Goal: Task Accomplishment & Management: Manage account settings

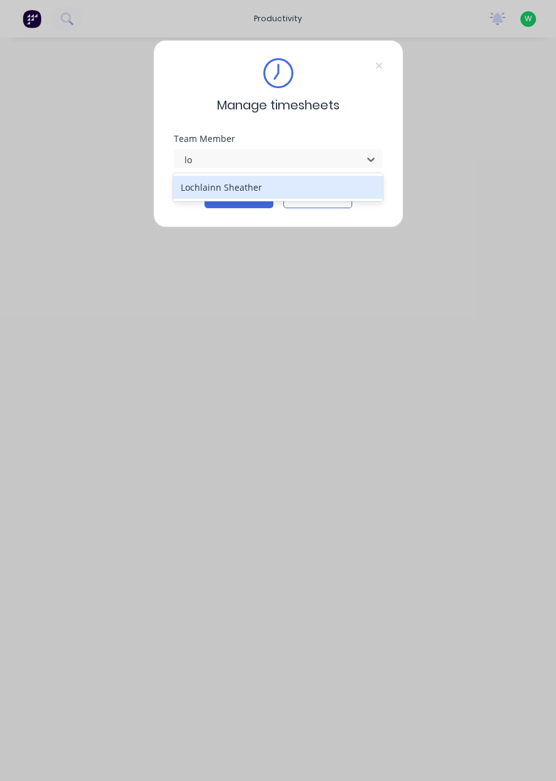
click at [234, 181] on div "Lochlainn Sheather" at bounding box center [277, 187] width 209 height 23
type input "lo"
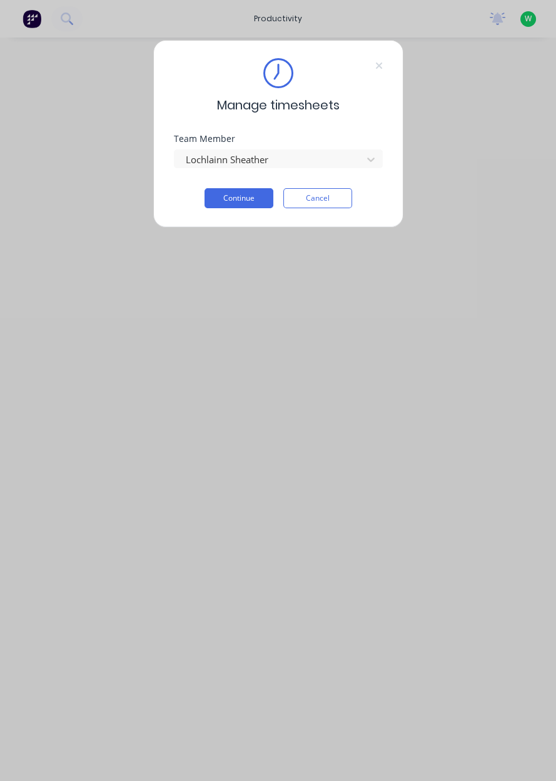
click at [245, 194] on button "Continue" at bounding box center [238, 198] width 69 height 20
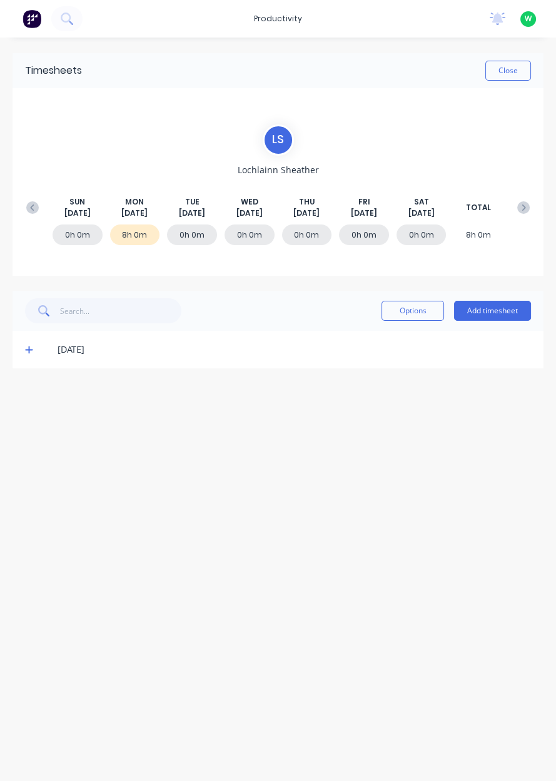
click at [492, 312] on button "Add timesheet" at bounding box center [492, 311] width 77 height 20
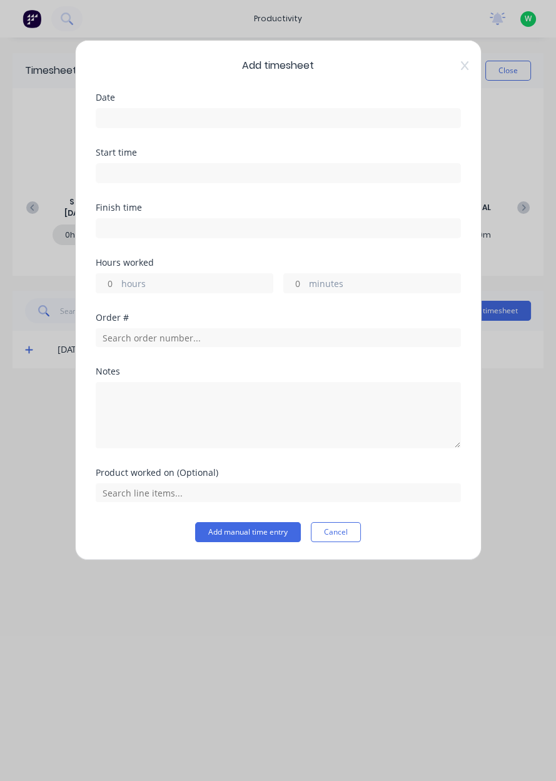
click at [204, 93] on div "Date" at bounding box center [278, 97] width 365 height 9
click at [227, 123] on input at bounding box center [278, 118] width 364 height 19
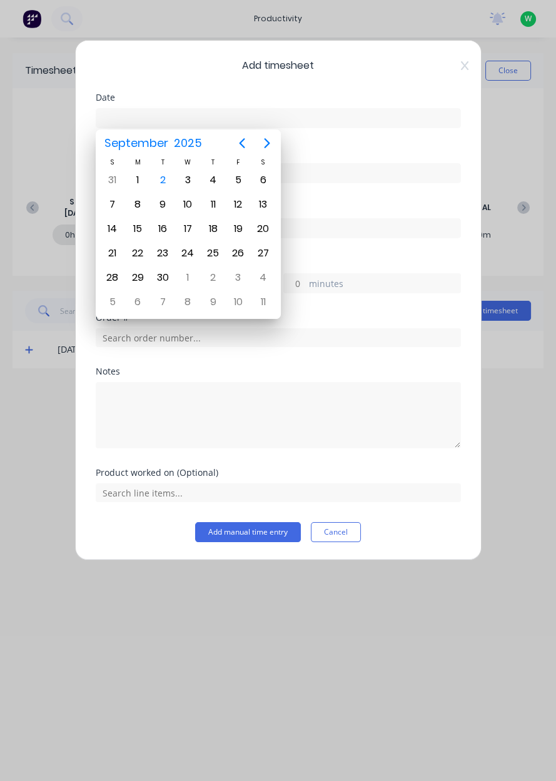
click at [157, 172] on div "2" at bounding box center [162, 180] width 19 height 19
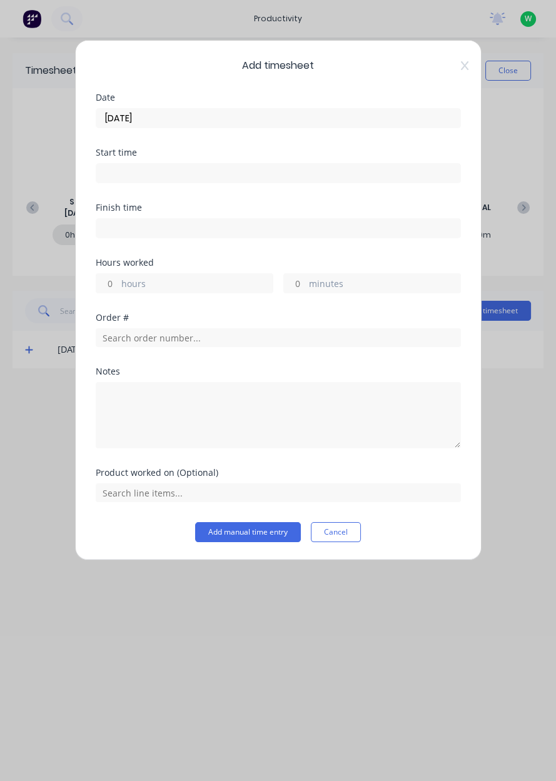
type input "[DATE]"
click at [111, 278] on input "hours" at bounding box center [107, 283] width 22 height 19
type input "3"
click at [150, 331] on input "text" at bounding box center [278, 337] width 365 height 19
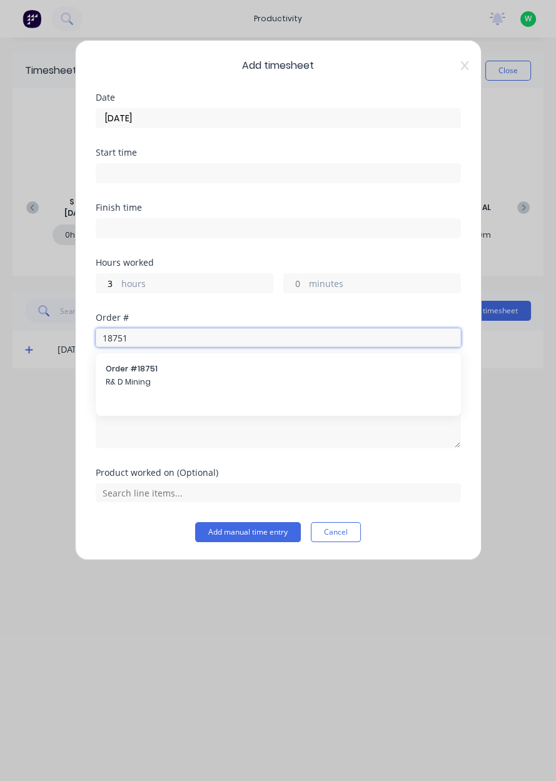
type input "18751"
click at [171, 378] on span "R& D Mining" at bounding box center [278, 381] width 345 height 11
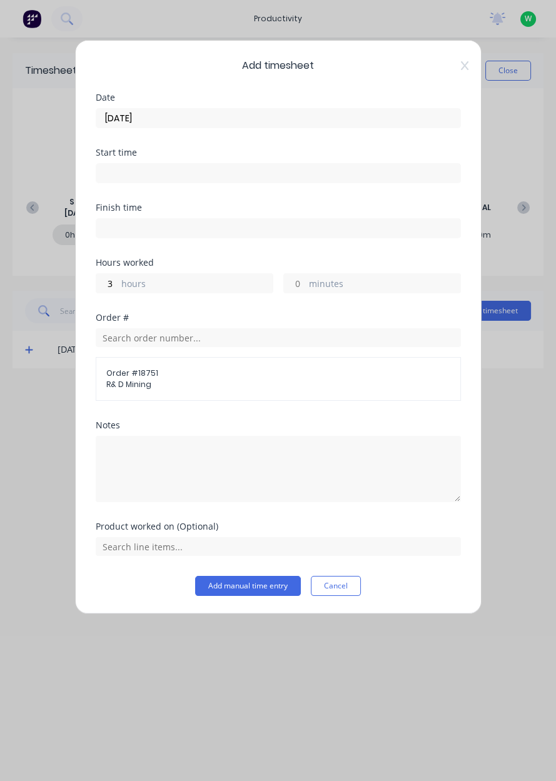
click at [159, 371] on span "Order # 18751" at bounding box center [278, 372] width 344 height 11
click at [136, 601] on div "Add timesheet Date 02/09/2025 Start time Finish time Hours worked 3 hours minut…" at bounding box center [278, 327] width 406 height 574
click at [146, 539] on input "text" at bounding box center [278, 546] width 365 height 19
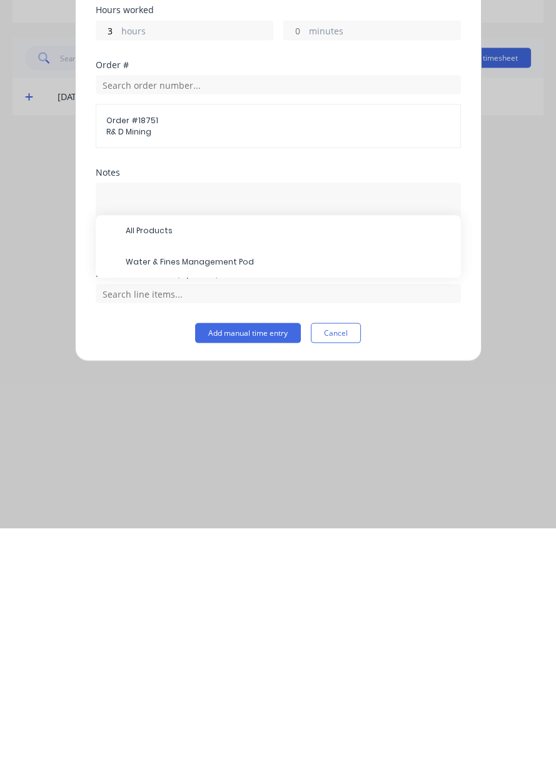
click at [229, 517] on span "Water & Fines Management Pod" at bounding box center [288, 514] width 325 height 11
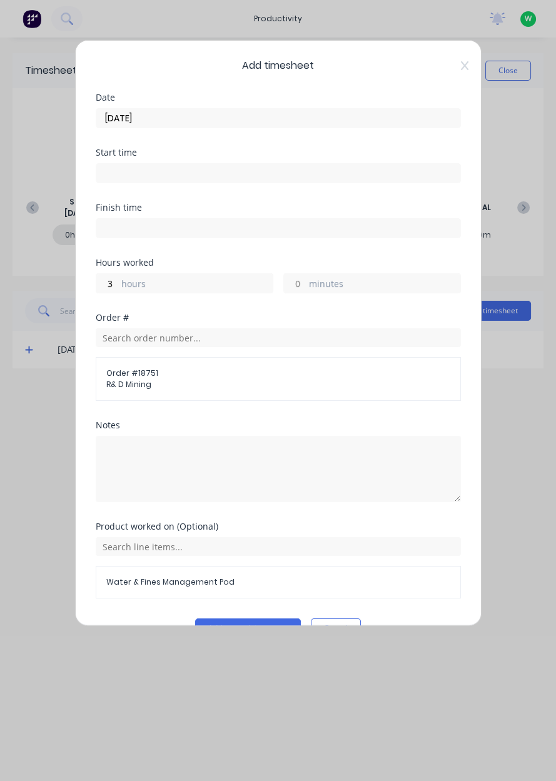
scroll to position [27, 0]
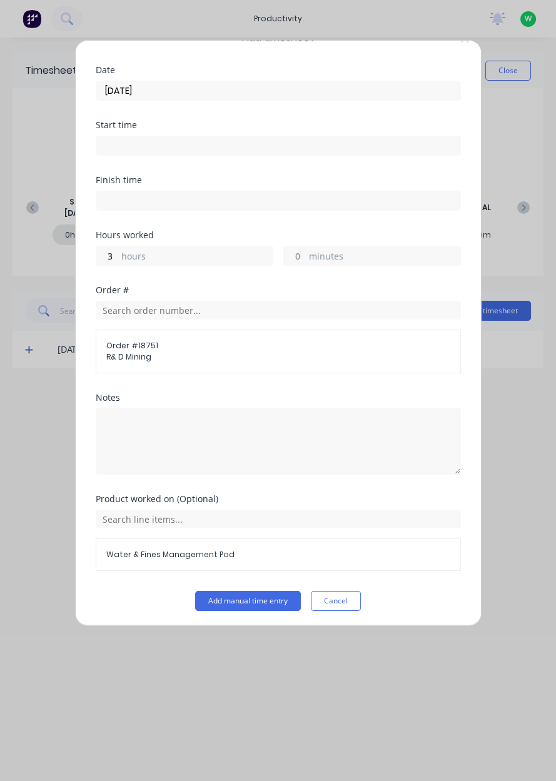
click at [238, 599] on button "Add manual time entry" at bounding box center [248, 601] width 106 height 20
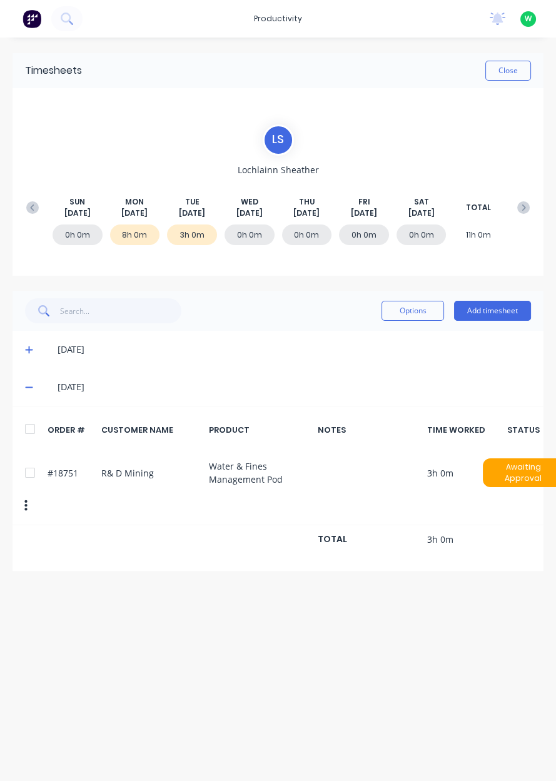
click at [492, 309] on button "Add timesheet" at bounding box center [492, 311] width 77 height 20
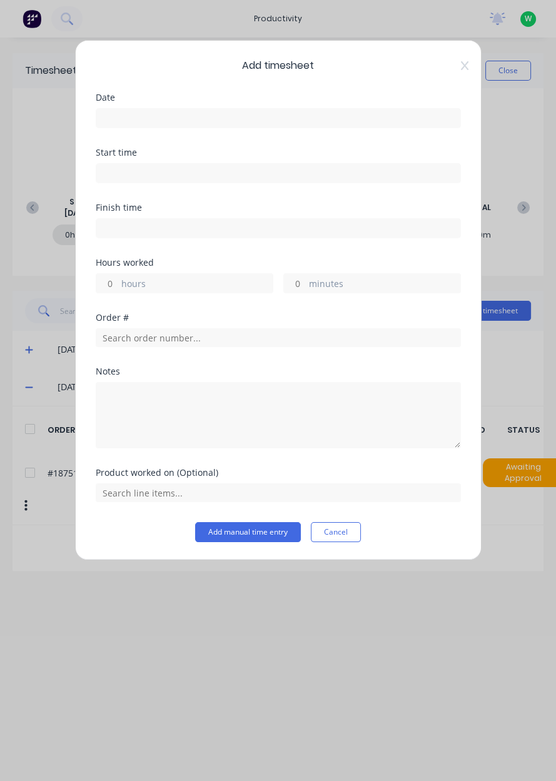
click at [131, 127] on label at bounding box center [278, 118] width 365 height 20
click at [131, 127] on input at bounding box center [278, 118] width 364 height 19
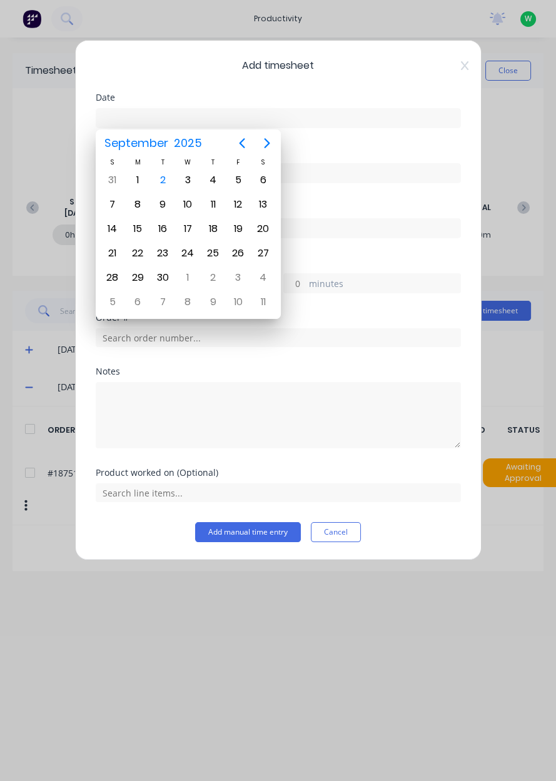
click at [161, 186] on div "2" at bounding box center [162, 180] width 19 height 19
type input "[DATE]"
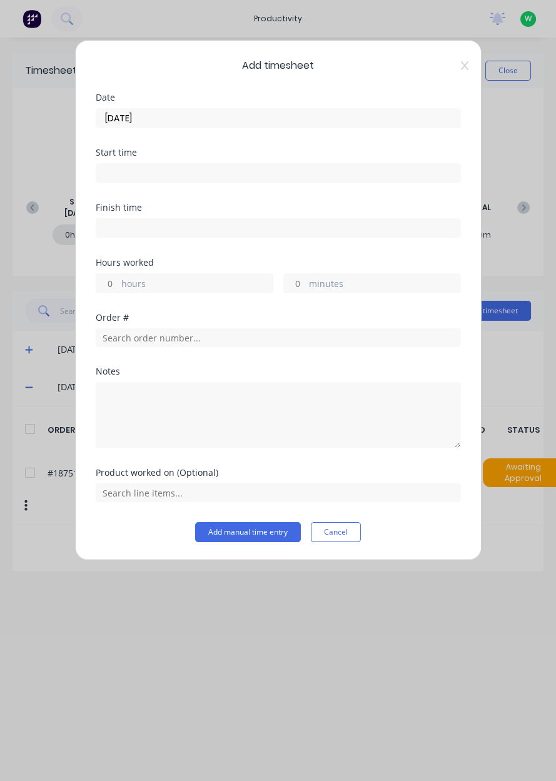
click at [109, 276] on input "hours" at bounding box center [107, 283] width 22 height 19
type input "4"
click at [144, 334] on input "text" at bounding box center [278, 337] width 365 height 19
type input "1"
click at [461, 66] on icon at bounding box center [464, 66] width 7 height 10
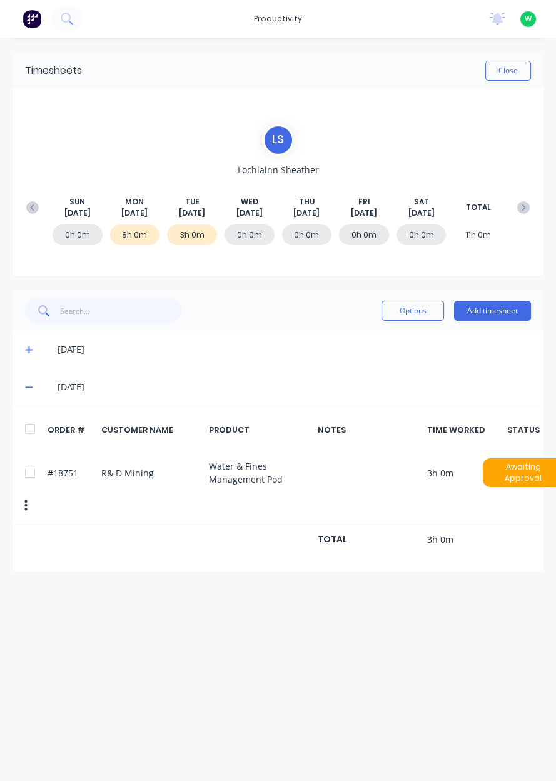
click at [271, 14] on div "productivity" at bounding box center [277, 18] width 61 height 19
click at [320, 62] on div "Workflow" at bounding box center [305, 59] width 37 height 11
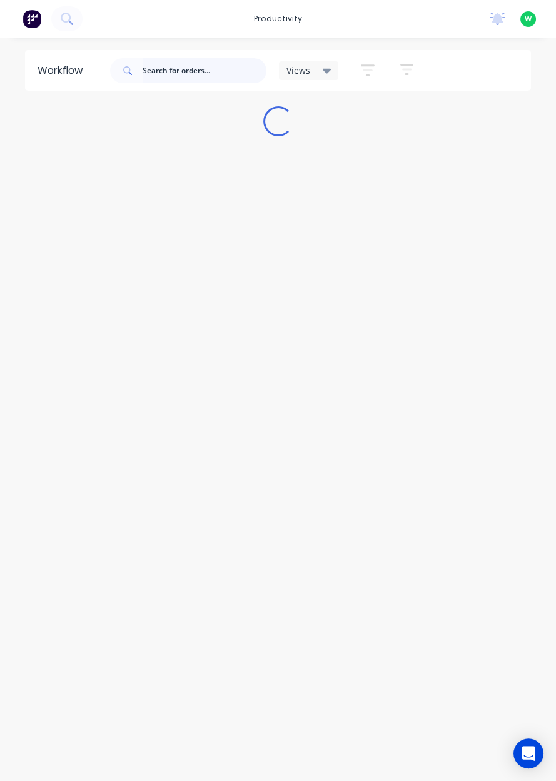
click at [227, 64] on input "text" at bounding box center [204, 70] width 124 height 25
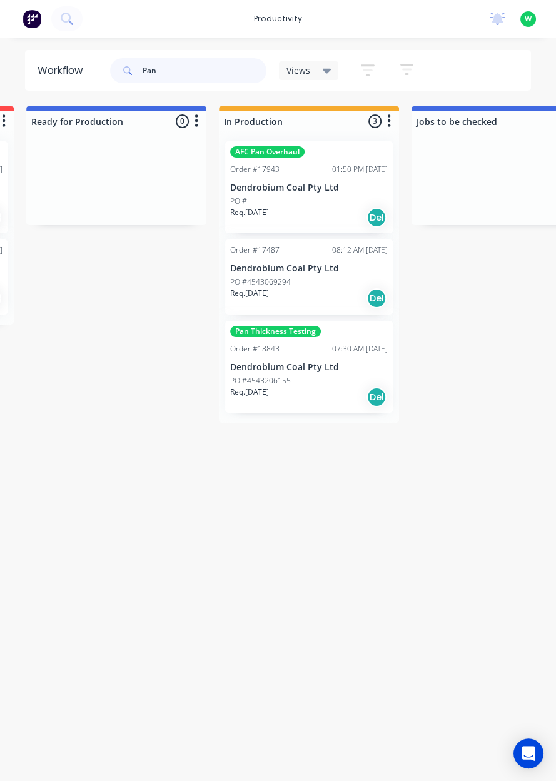
scroll to position [0, 389]
type input "Pan"
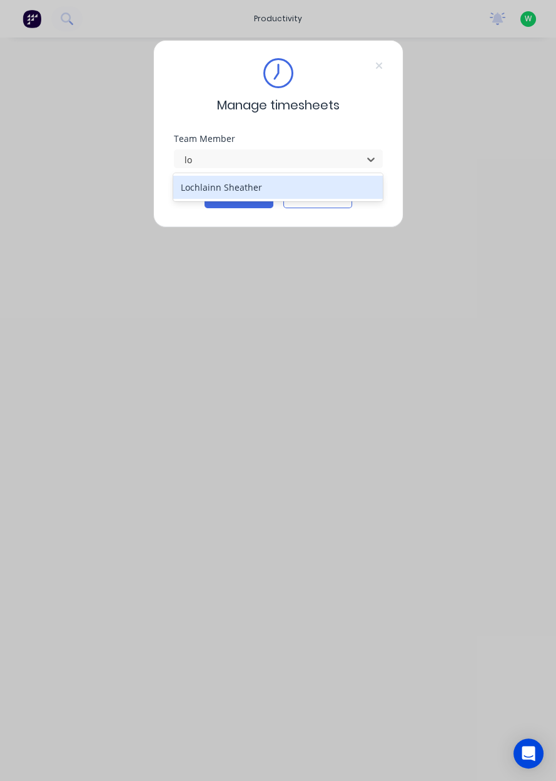
click at [367, 191] on div "Lochlainn Sheather" at bounding box center [277, 187] width 209 height 23
type input "lo"
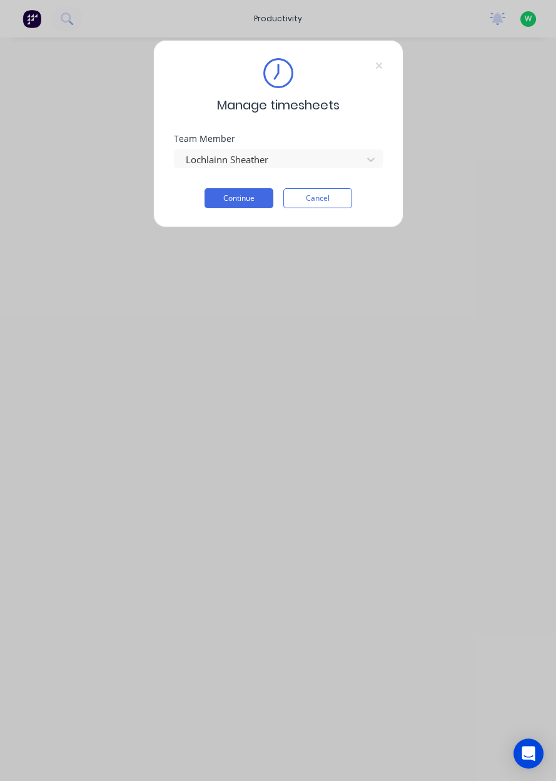
click at [244, 202] on button "Continue" at bounding box center [238, 198] width 69 height 20
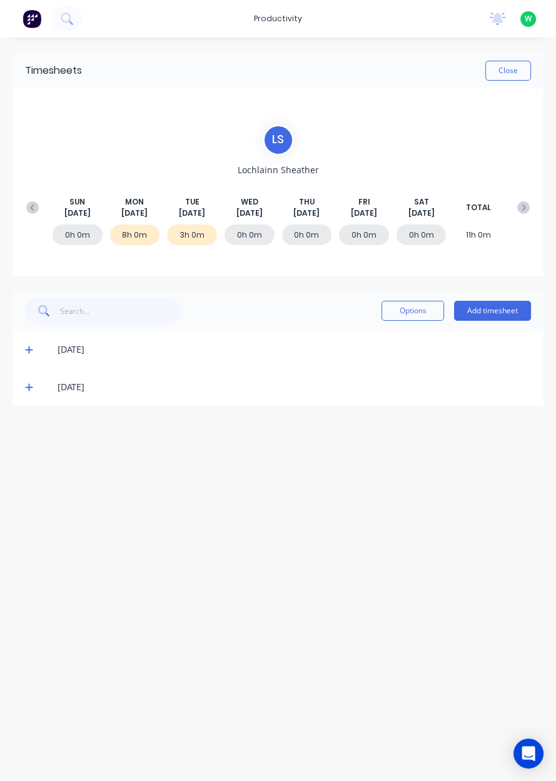
click at [508, 309] on button "Add timesheet" at bounding box center [492, 311] width 77 height 20
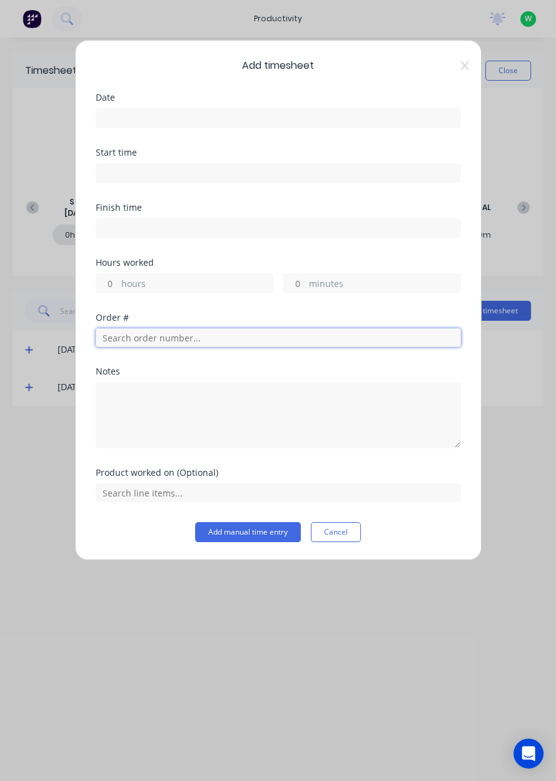
click at [159, 337] on input "text" at bounding box center [278, 337] width 365 height 19
type input "17943"
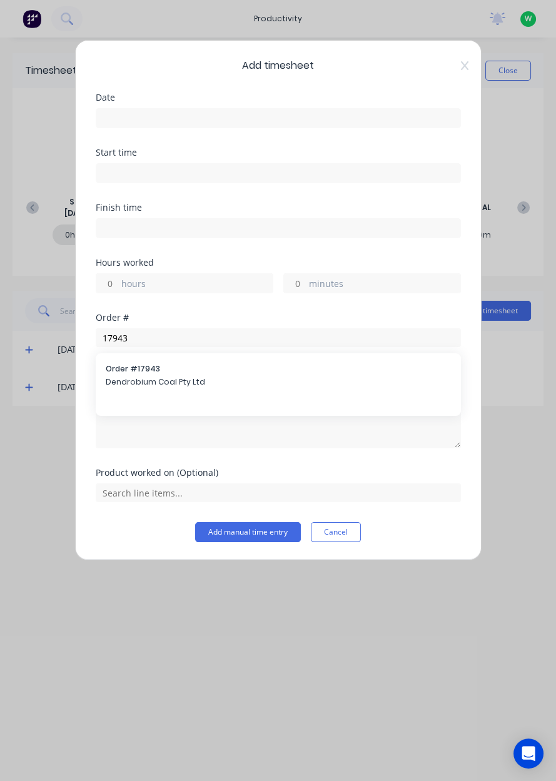
click at [275, 382] on span "Dendrobium Coal Pty Ltd" at bounding box center [278, 381] width 345 height 11
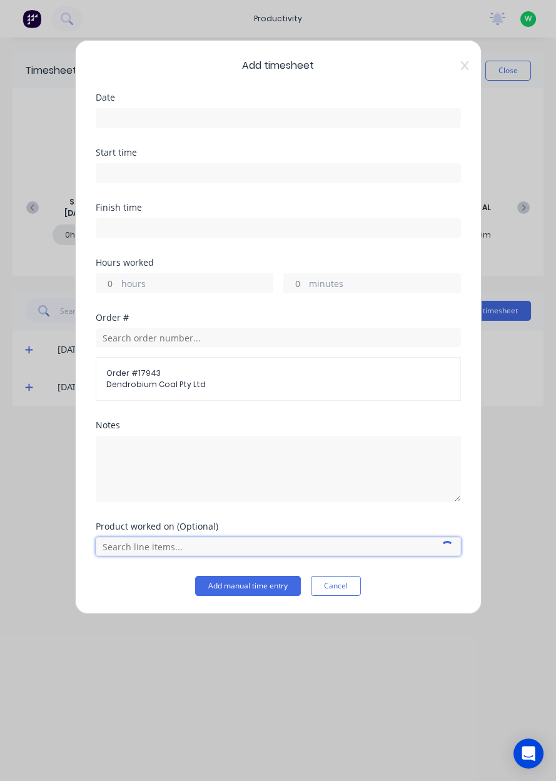
click at [223, 542] on input "text" at bounding box center [278, 546] width 365 height 19
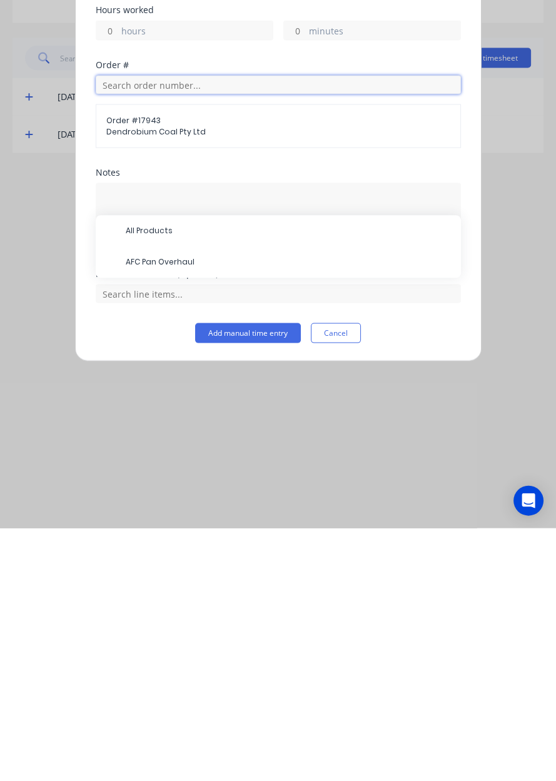
click at [245, 331] on input "text" at bounding box center [278, 337] width 365 height 19
type input "17943"
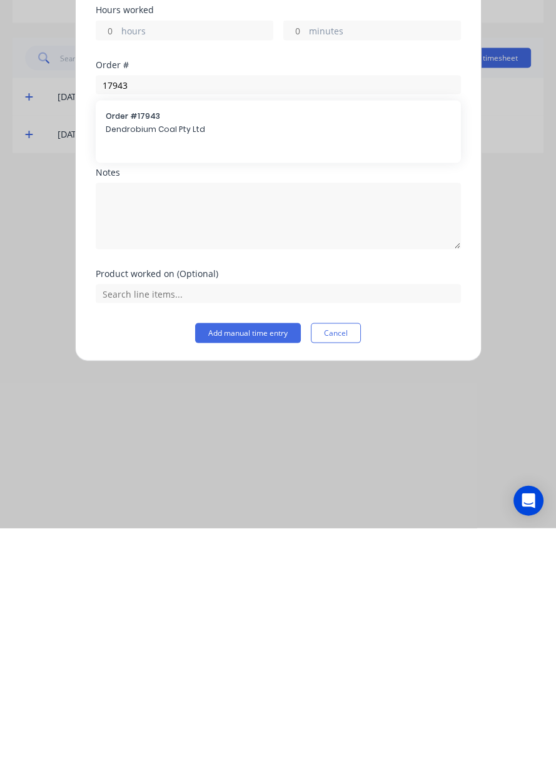
click at [222, 373] on div "Order # 17943 Dendrobium Coal Pty Ltd" at bounding box center [278, 376] width 345 height 26
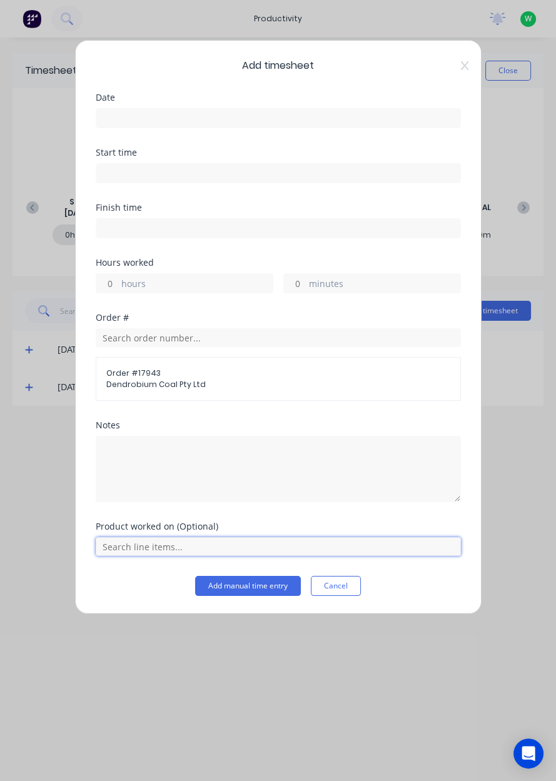
click at [291, 542] on input "text" at bounding box center [278, 546] width 365 height 19
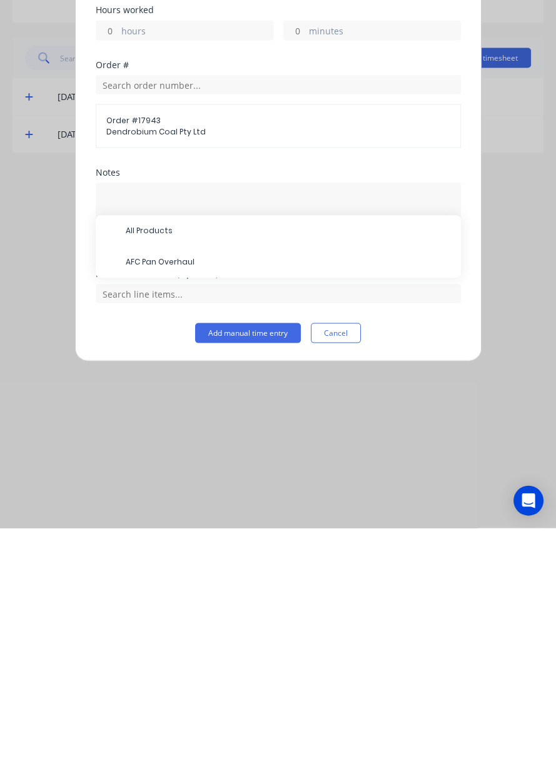
click at [207, 514] on span "AFC Pan Overhaul" at bounding box center [288, 514] width 325 height 11
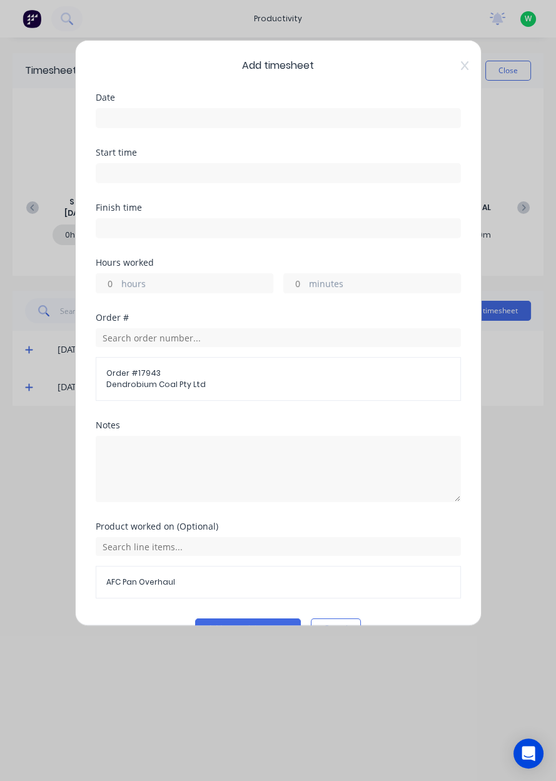
click at [111, 276] on input "hours" at bounding box center [107, 283] width 22 height 19
type input "4"
click at [139, 121] on input at bounding box center [278, 118] width 364 height 19
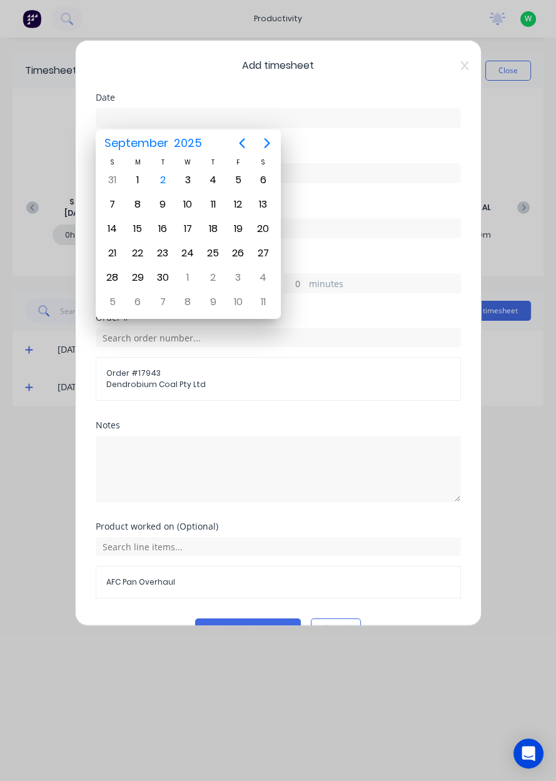
click at [171, 178] on div "2" at bounding box center [162, 180] width 25 height 24
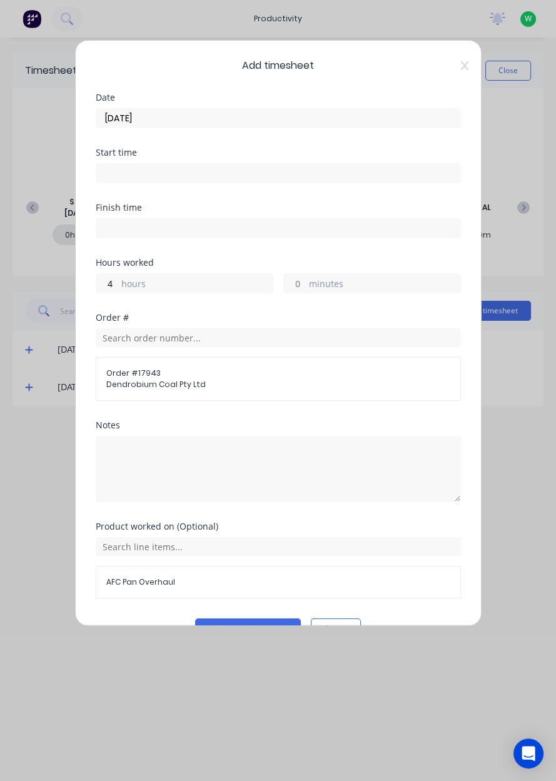
type input "[DATE]"
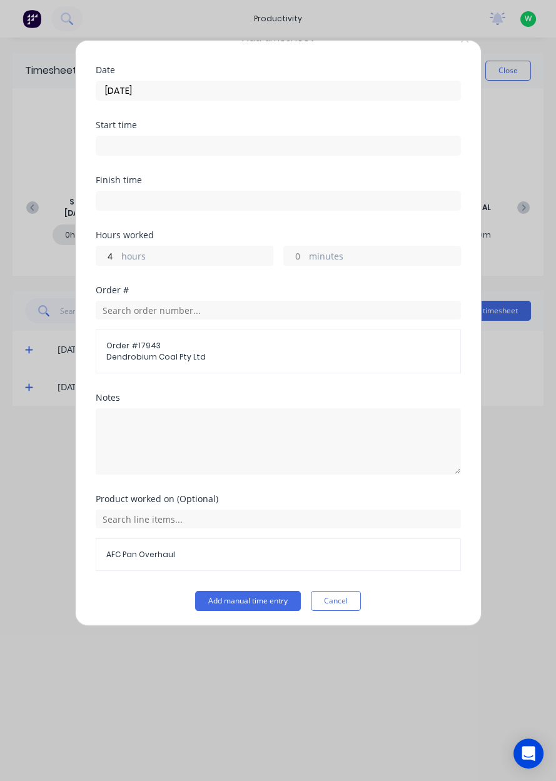
click at [255, 601] on button "Add manual time entry" at bounding box center [248, 601] width 106 height 20
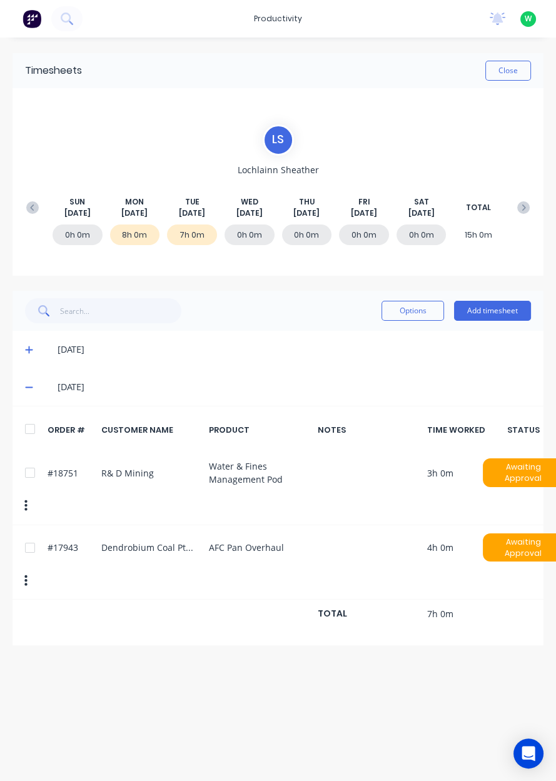
click at [509, 67] on button "Close" at bounding box center [508, 71] width 46 height 20
